Goal: Task Accomplishment & Management: Manage account settings

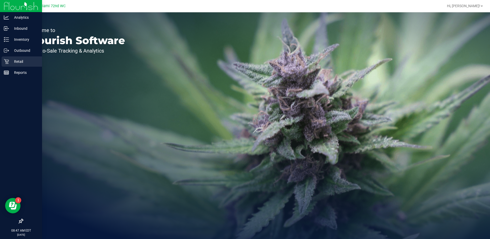
click at [3, 61] on div "Retail" at bounding box center [22, 61] width 41 height 10
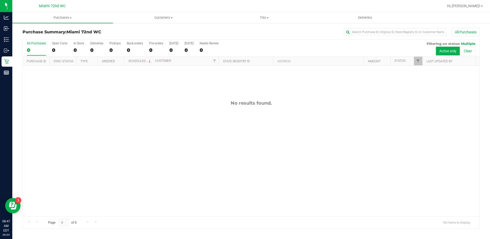
click at [265, 33] on div "All Purchases" at bounding box center [327, 32] width 305 height 9
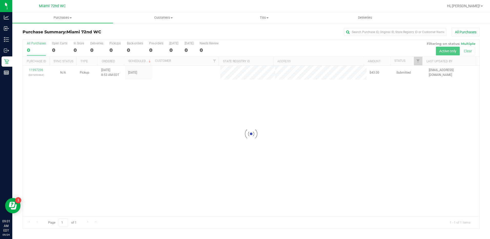
click at [194, 146] on div at bounding box center [251, 133] width 457 height 189
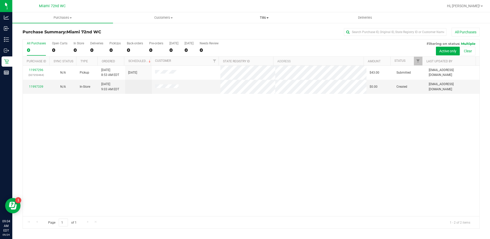
click at [274, 19] on span "Tills" at bounding box center [264, 17] width 100 height 5
click at [247, 32] on span "Manage tills" at bounding box center [231, 31] width 35 height 4
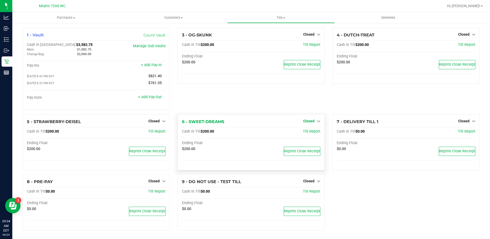
click at [310, 121] on span "Closed" at bounding box center [308, 121] width 11 height 4
click at [308, 133] on link "Open Till" at bounding box center [309, 132] width 14 height 4
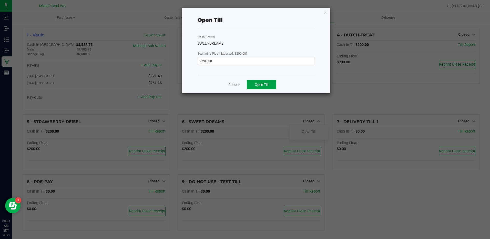
click at [267, 86] on span "Open Till" at bounding box center [262, 85] width 14 height 4
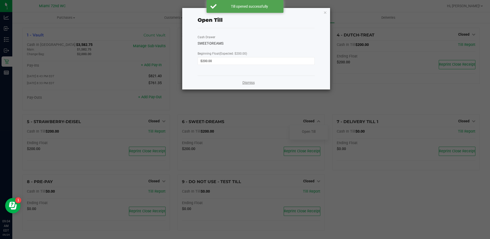
click at [250, 83] on link "Dismiss" at bounding box center [249, 82] width 12 height 5
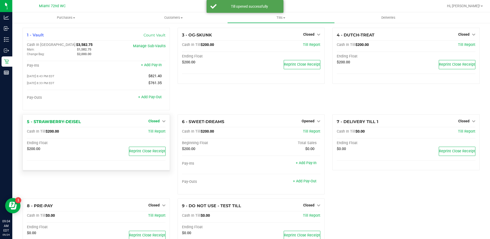
click at [152, 121] on span "Closed" at bounding box center [153, 121] width 11 height 4
click at [161, 134] on div "Open Till" at bounding box center [154, 131] width 38 height 6
click at [156, 133] on link "Open Till" at bounding box center [154, 132] width 14 height 4
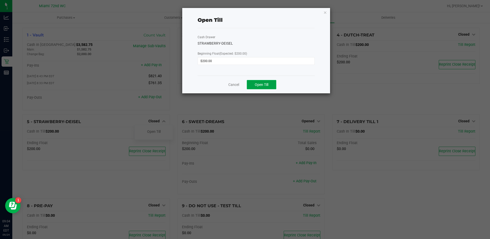
click at [263, 85] on span "Open Till" at bounding box center [262, 85] width 14 height 4
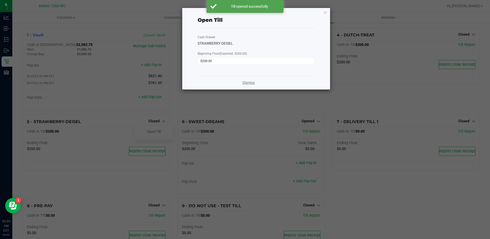
click at [254, 82] on link "Dismiss" at bounding box center [249, 82] width 12 height 5
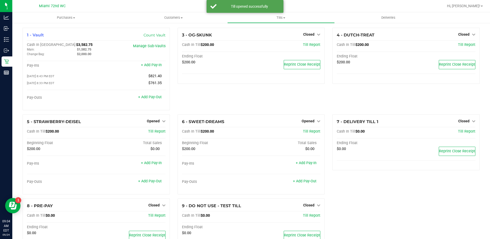
click at [292, 104] on div "3 - OG-SKUNK Closed Open Till Cash In Till $200.00 Till Report Ending Float $20…" at bounding box center [251, 71] width 155 height 87
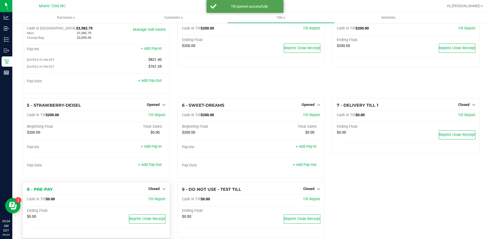
scroll to position [26, 0]
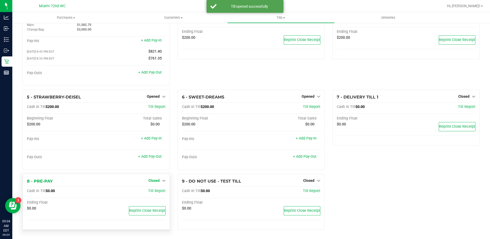
click at [153, 180] on span "Closed" at bounding box center [153, 180] width 11 height 4
click at [157, 189] on link "Open Till" at bounding box center [154, 191] width 14 height 4
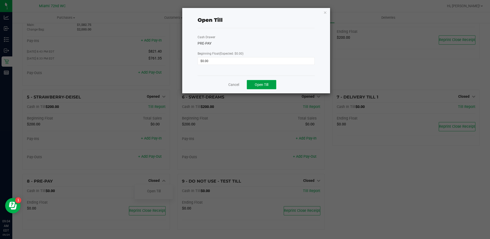
click at [269, 86] on span "Open Till" at bounding box center [262, 85] width 14 height 4
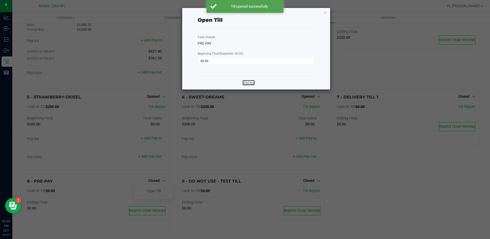
click at [248, 80] on link "Dismiss" at bounding box center [249, 82] width 12 height 5
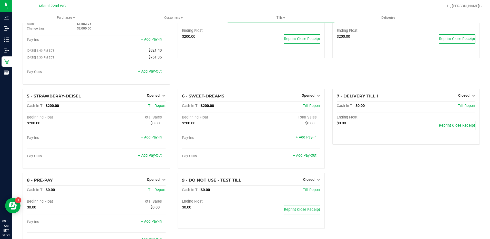
click at [4, 61] on icon at bounding box center [6, 61] width 5 height 5
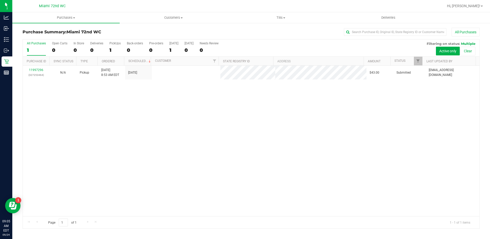
click at [181, 159] on div "11997296 (327253464) N/A Pickup [DATE] 8:53 AM EDT 9/24/2025 $43.00 Submitted […" at bounding box center [251, 141] width 457 height 151
click at [36, 70] on link "11997296" at bounding box center [36, 70] width 14 height 4
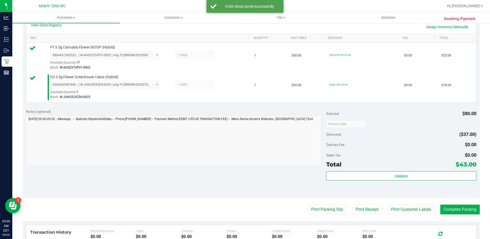
scroll to position [126, 0]
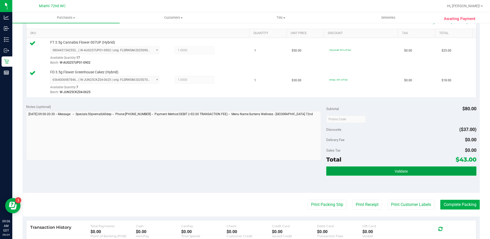
click at [402, 170] on span "Validate" at bounding box center [401, 171] width 13 height 4
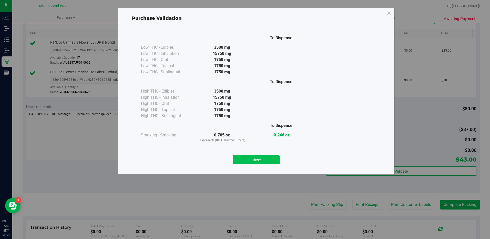
click at [270, 156] on button "Close" at bounding box center [256, 159] width 47 height 9
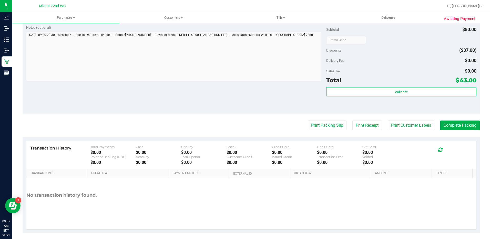
scroll to position [207, 0]
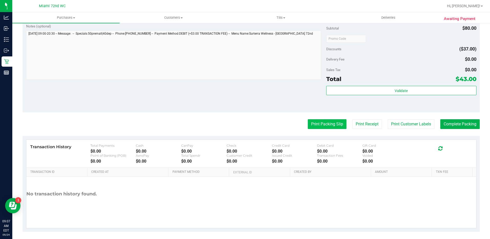
click at [325, 127] on button "Print Packing Slip" at bounding box center [327, 124] width 39 height 10
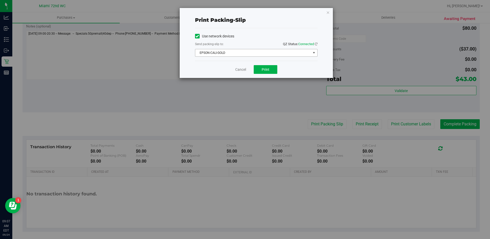
click at [313, 53] on span "select" at bounding box center [314, 53] width 4 height 4
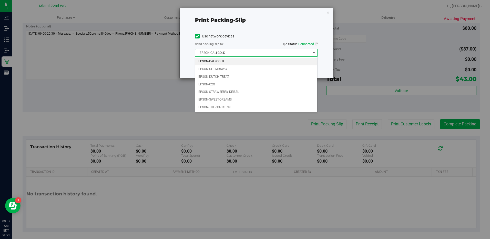
click at [314, 54] on span "select" at bounding box center [314, 53] width 4 height 4
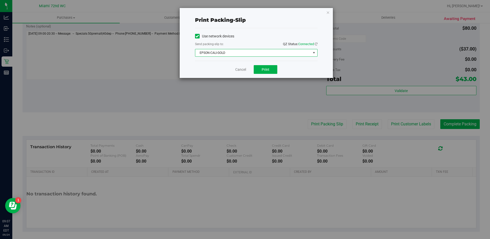
click at [313, 53] on span "select" at bounding box center [314, 53] width 4 height 4
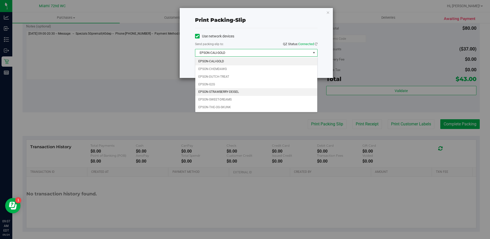
click at [256, 92] on li "EPSON-STRAWBERRY-DEISEL" at bounding box center [256, 92] width 122 height 8
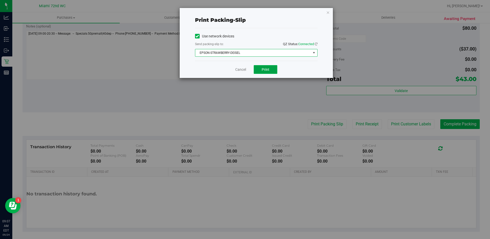
click at [269, 71] on span "Print" at bounding box center [266, 69] width 8 height 4
click at [237, 70] on link "Cancel" at bounding box center [240, 69] width 11 height 5
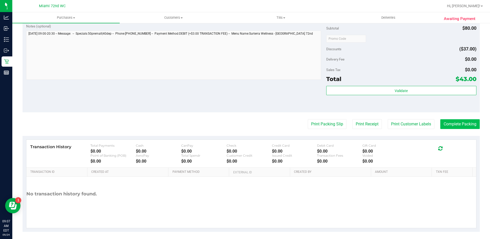
click at [460, 124] on button "Complete Packing" at bounding box center [460, 124] width 39 height 10
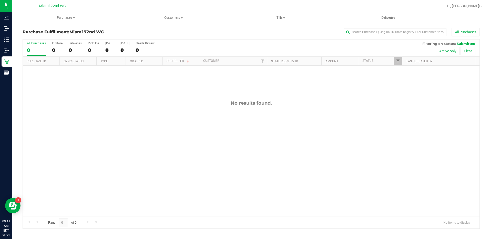
click at [7, 61] on icon at bounding box center [6, 61] width 5 height 5
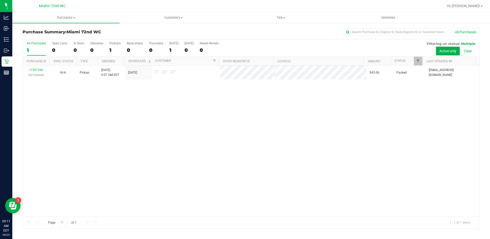
click at [152, 134] on div "11997296 (327253464) N/A Pickup [DATE] 9:07 AM EDT 9/24/2025 $43.00 Packed [EMA…" at bounding box center [251, 141] width 457 height 151
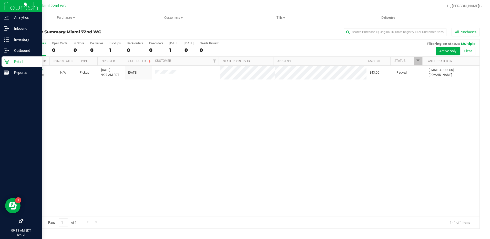
click at [5, 60] on icon at bounding box center [6, 61] width 5 height 5
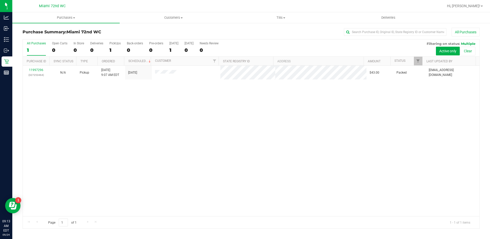
click at [161, 119] on div "11997296 (327253464) N/A Pickup [DATE] 9:07 AM EDT 9/24/2025 $43.00 Packed [EMA…" at bounding box center [251, 141] width 457 height 151
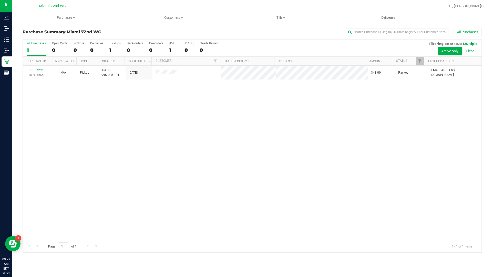
click at [214, 128] on div "11997296 (327253464) N/A Pickup [DATE] 9:07 AM EDT 9/24/2025 $43.00 Packed [EMA…" at bounding box center [252, 153] width 459 height 174
click at [177, 151] on div "11997296 (327253464) N/A Pickup [DATE] 9:07 AM EDT 9/24/2025 $43.00 Packed [EMA…" at bounding box center [252, 153] width 459 height 174
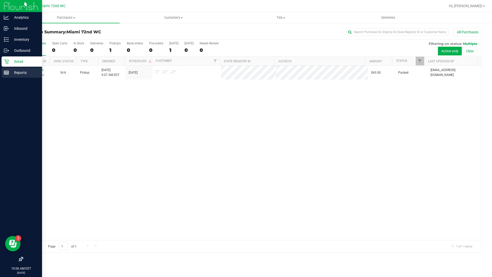
click at [7, 73] on line at bounding box center [7, 73] width 0 height 3
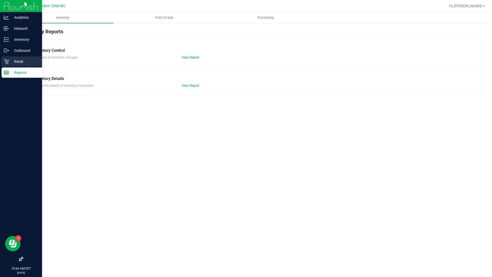
click at [29, 57] on div "Retail" at bounding box center [22, 61] width 41 height 10
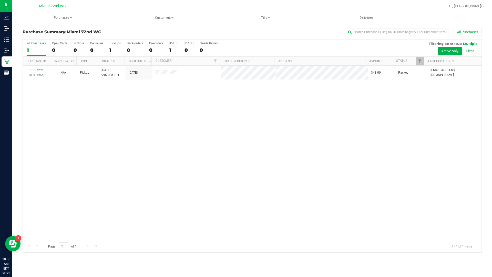
click at [235, 165] on div "11997296 (327253464) N/A Pickup [DATE] 9:07 AM EDT 9/24/2025 $43.00 Packed [EMA…" at bounding box center [252, 153] width 459 height 174
click at [285, 196] on div "11997296 (327253464) N/A Pickup [DATE] 9:07 AM EDT 9/24/2025 $43.00 Packed [EMA…" at bounding box center [252, 153] width 459 height 174
click at [264, 1] on div at bounding box center [269, 6] width 354 height 10
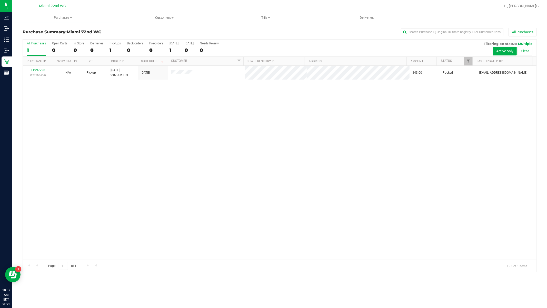
click at [390, 154] on div "11997296 (327253464) N/A Pickup [DATE] 9:07 AM EDT 9/24/2025 $43.00 Packed [EMA…" at bounding box center [280, 163] width 514 height 194
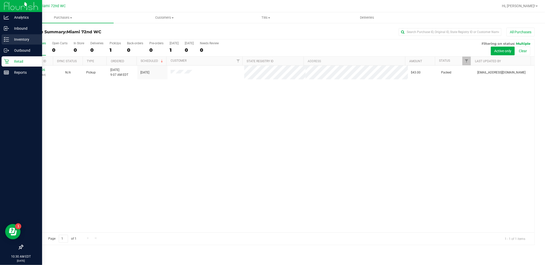
click at [7, 39] on icon at bounding box center [6, 39] width 5 height 5
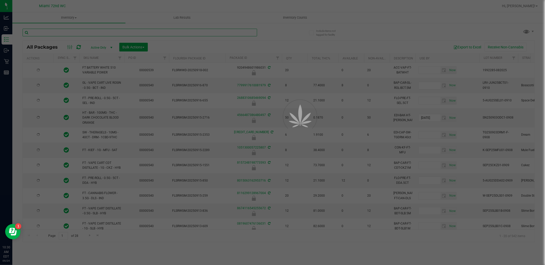
click at [210, 34] on input "text" at bounding box center [140, 33] width 234 height 8
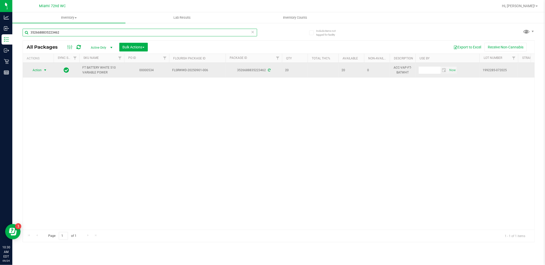
type input "3526688835223462"
click at [45, 72] on span "select" at bounding box center [45, 70] width 4 height 4
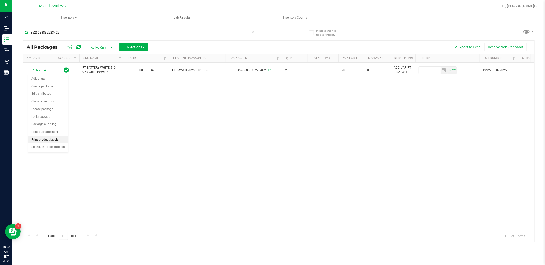
click at [54, 140] on li "Print product labels" at bounding box center [48, 140] width 40 height 8
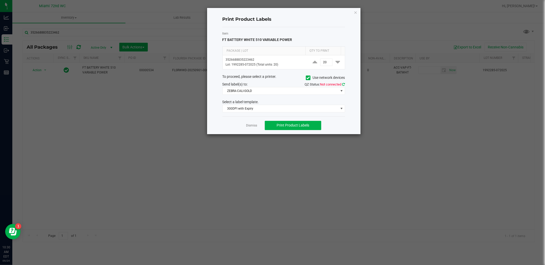
click at [343, 83] on link at bounding box center [343, 85] width 3 height 4
click at [335, 63] on icon at bounding box center [337, 62] width 5 height 6
type input "19"
click at [302, 125] on span "Print Product Labels" at bounding box center [293, 125] width 33 height 4
click at [276, 89] on span "ZEBRA-CALI-GOLD" at bounding box center [281, 90] width 116 height 7
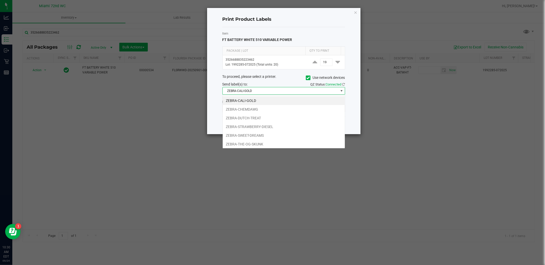
scroll to position [8, 122]
click at [275, 125] on li "ZEBRA-STRAWBERRY-DIESEL" at bounding box center [284, 127] width 122 height 9
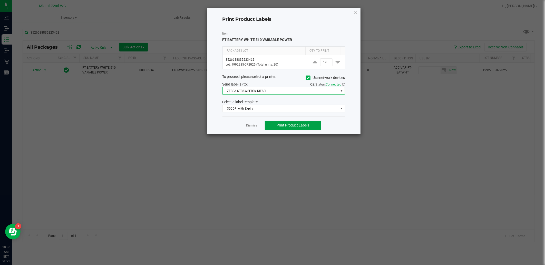
click at [293, 127] on span "Print Product Labels" at bounding box center [293, 125] width 33 height 4
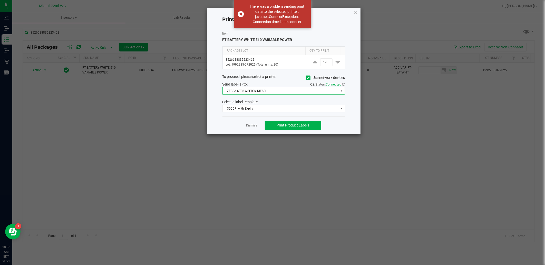
click at [333, 92] on span "ZEBRA-STRAWBERRY-DIESEL" at bounding box center [281, 90] width 116 height 7
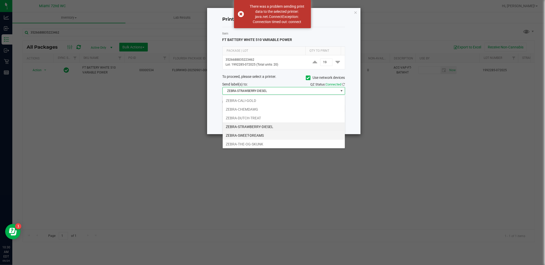
click at [278, 134] on li "ZEBRA-SWEET-DREAMS" at bounding box center [284, 135] width 122 height 9
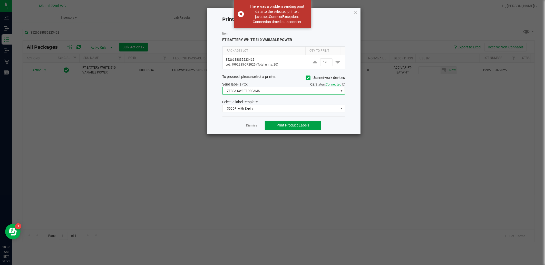
click at [307, 124] on span "Print Product Labels" at bounding box center [293, 125] width 33 height 4
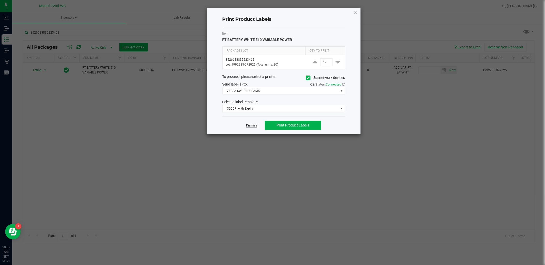
click at [254, 125] on link "Dismiss" at bounding box center [251, 126] width 11 height 4
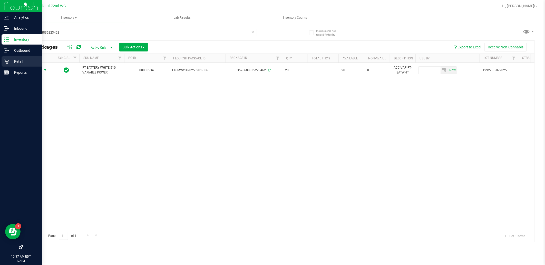
click at [6, 62] on icon at bounding box center [6, 61] width 5 height 5
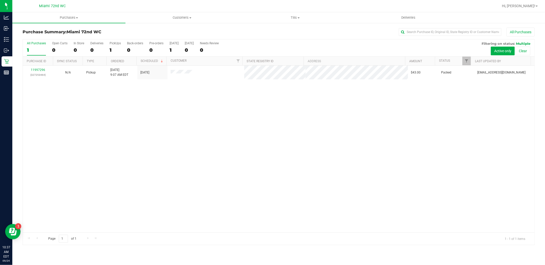
click at [306, 148] on div "11997296 (327253464) N/A Pickup [DATE] 9:07 AM EDT 9/24/2025 $43.00 Packed [EMA…" at bounding box center [278, 149] width 511 height 167
click at [147, 163] on div "11997296 (327253464) N/A Pickup [DATE] 9:07 AM EDT 9/24/2025 $43.00 Packed [EMA…" at bounding box center [278, 149] width 511 height 167
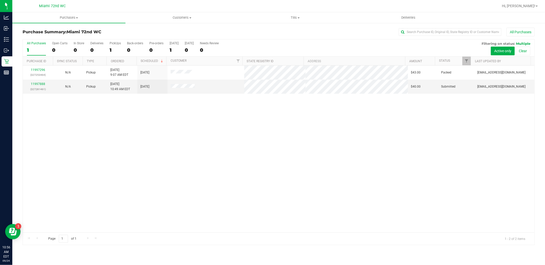
click at [271, 161] on div "11997296 (327253464) N/A Pickup [DATE] 9:07 AM EDT 9/24/2025 $43.00 Packed [EMA…" at bounding box center [278, 149] width 511 height 167
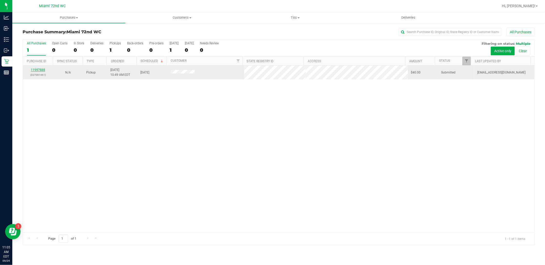
click at [42, 69] on link "11997888" at bounding box center [38, 70] width 14 height 4
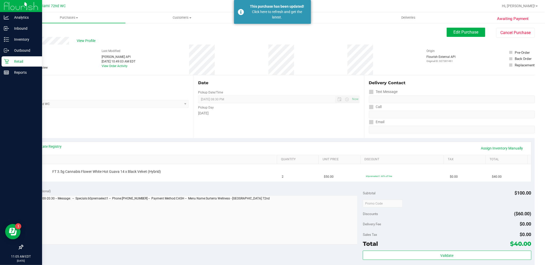
click at [3, 57] on div "Retail" at bounding box center [22, 61] width 41 height 10
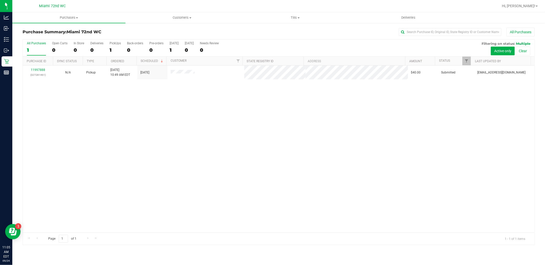
click at [158, 142] on div "11997888 (327281461) N/A Pickup [DATE] 10:49 AM EDT 9/24/2025 $40.00 Submitted …" at bounding box center [278, 149] width 511 height 167
click at [122, 136] on div "11997888 (327281461) N/A Pickup [DATE] 10:49 AM EDT 9/24/2025 $40.00 Submitted …" at bounding box center [278, 149] width 511 height 167
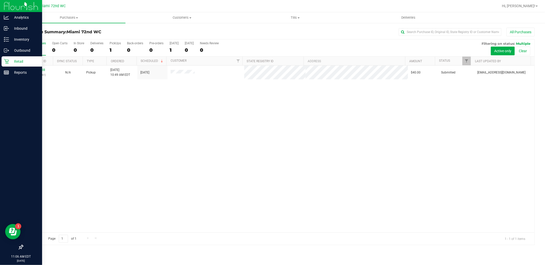
click at [6, 60] on icon at bounding box center [6, 61] width 5 height 5
click at [177, 163] on div "11997888 (327281461) N/A Pickup [DATE] 10:49 AM EDT 9/24/2025 $40.00 Submitted …" at bounding box center [278, 149] width 511 height 167
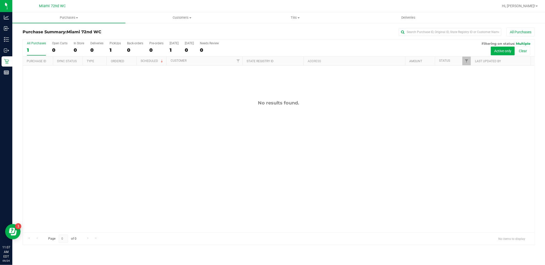
click at [2, 62] on div "Retail" at bounding box center [7, 61] width 11 height 10
click at [300, 121] on div "No results found." at bounding box center [278, 167] width 511 height 202
